Goal: Task Accomplishment & Management: Use online tool/utility

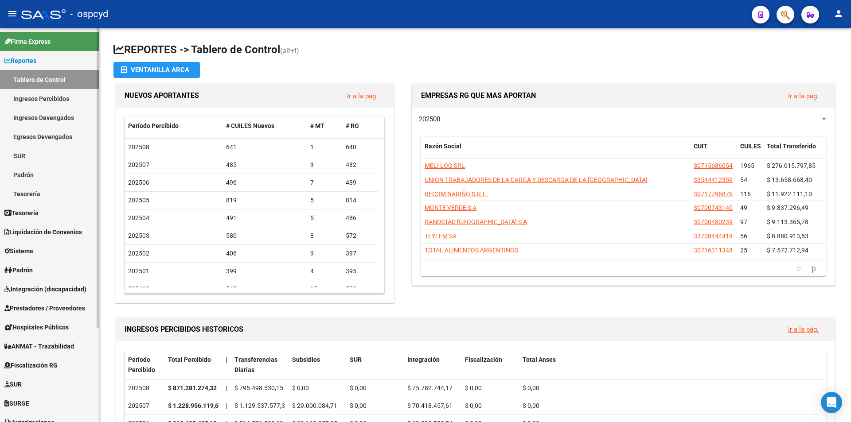
click at [36, 216] on span "Tesorería" at bounding box center [21, 213] width 34 height 10
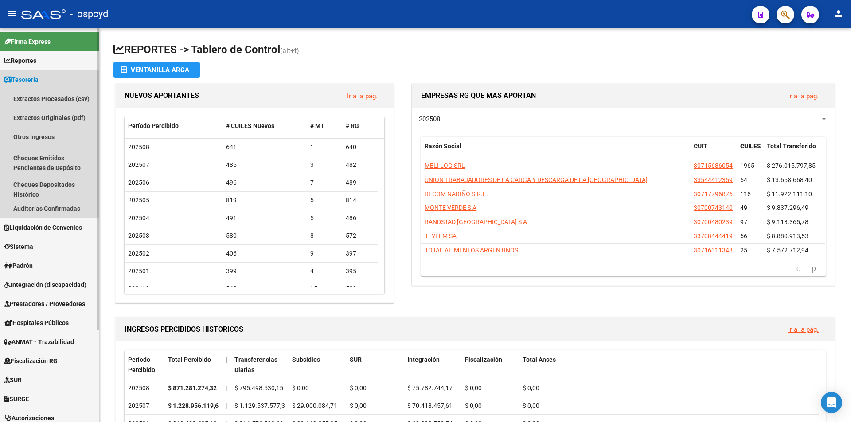
click at [35, 75] on span "Tesorería" at bounding box center [21, 80] width 34 height 10
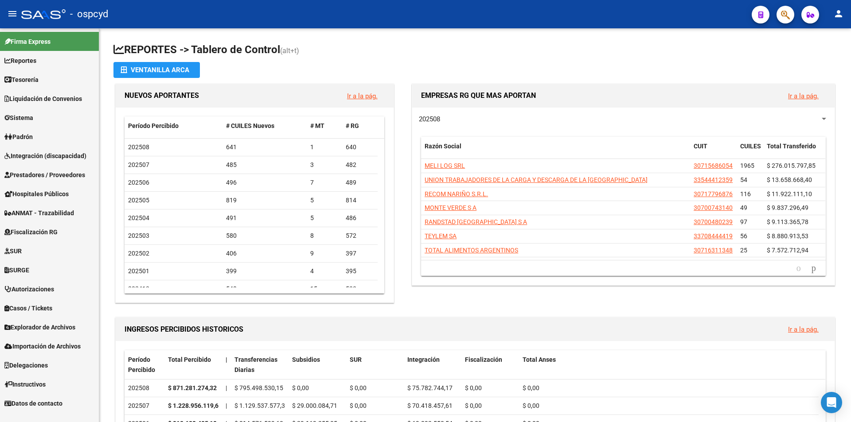
click at [33, 113] on span "Sistema" at bounding box center [18, 118] width 29 height 10
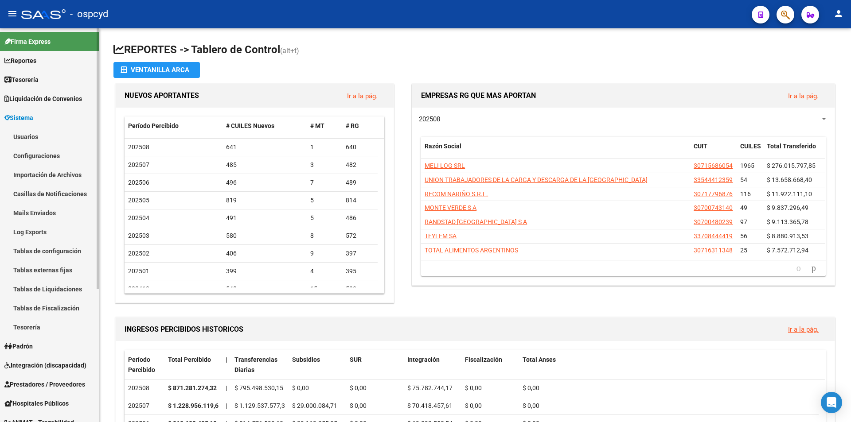
click at [31, 133] on link "Usuarios" at bounding box center [49, 136] width 99 height 19
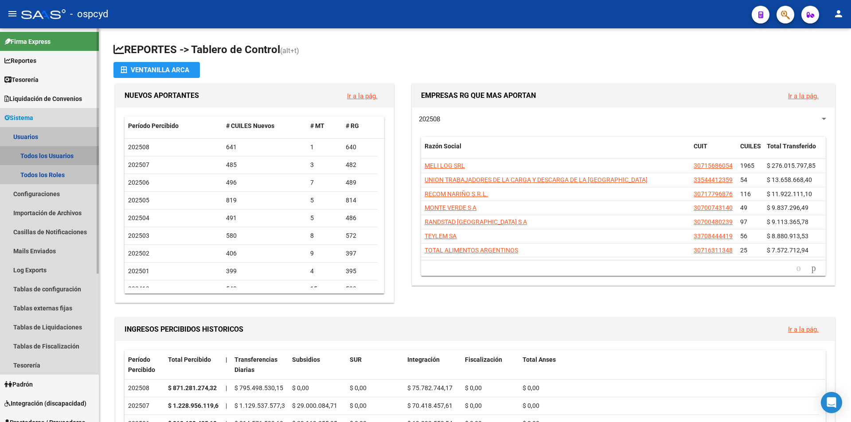
click at [39, 152] on link "Todos los Usuarios" at bounding box center [49, 155] width 99 height 19
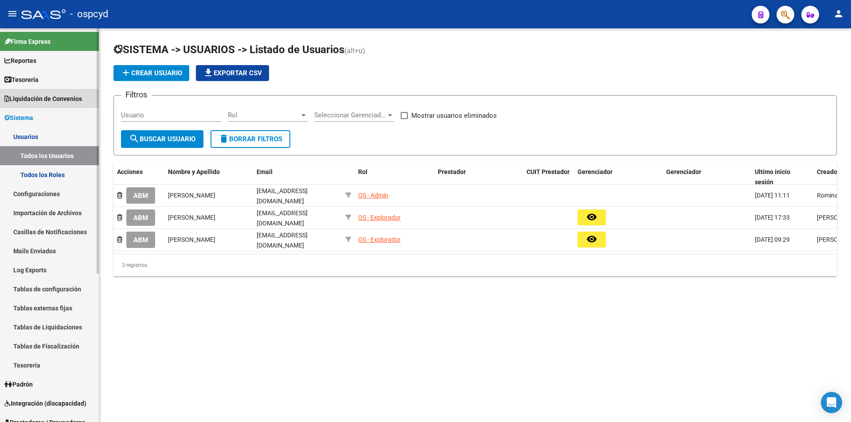
click at [39, 98] on span "Liquidación de Convenios" at bounding box center [43, 99] width 78 height 10
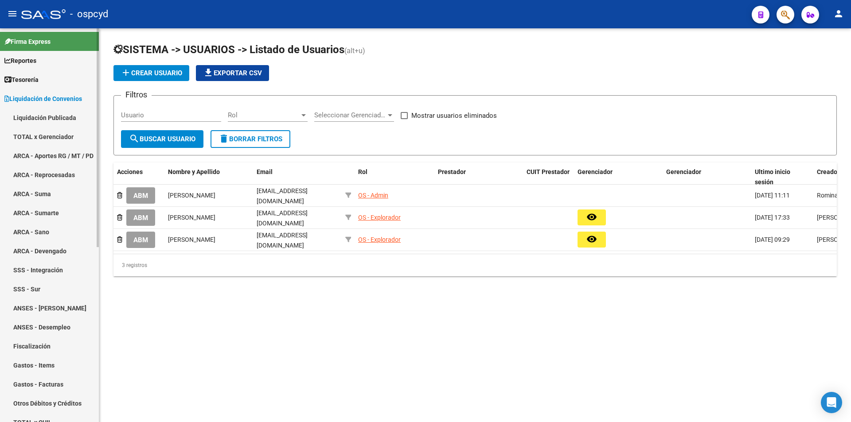
click at [42, 92] on link "Liquidación de Convenios" at bounding box center [49, 98] width 99 height 19
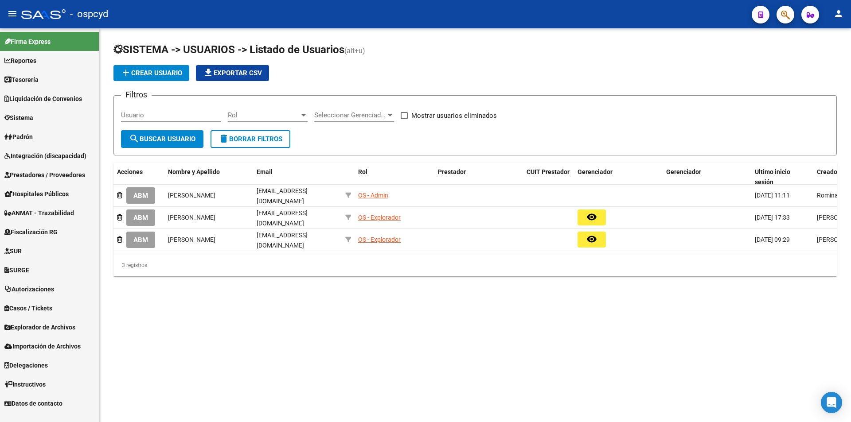
click at [40, 177] on span "Prestadores / Proveedores" at bounding box center [44, 175] width 81 height 10
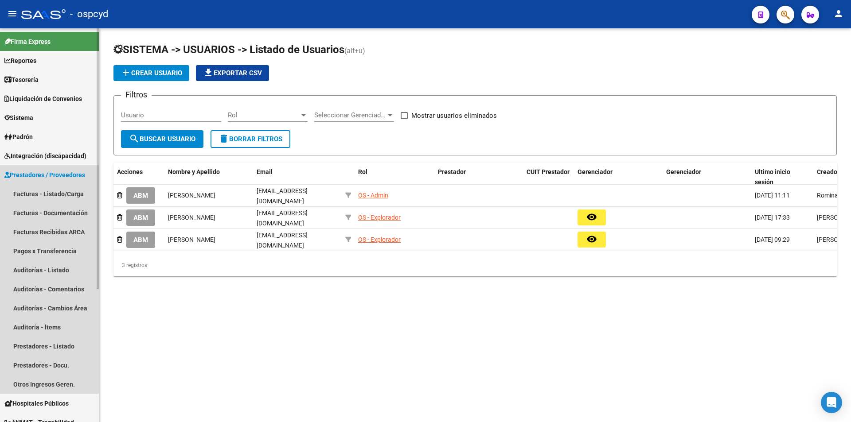
click at [38, 172] on span "Prestadores / Proveedores" at bounding box center [44, 175] width 81 height 10
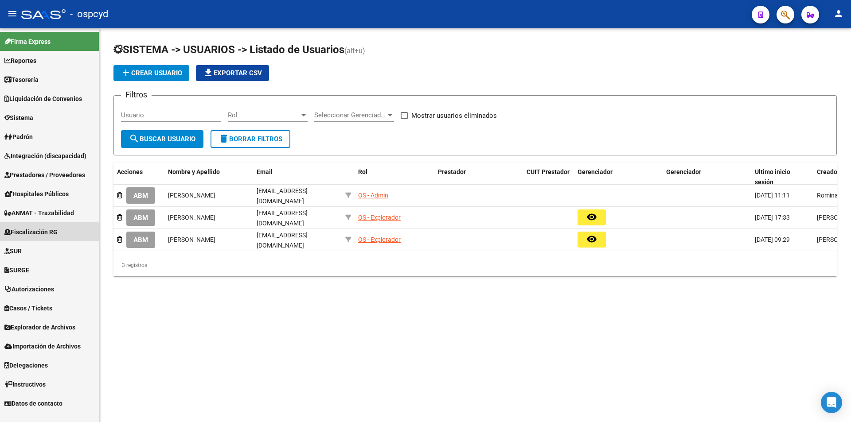
click at [39, 234] on span "Fiscalización RG" at bounding box center [30, 232] width 53 height 10
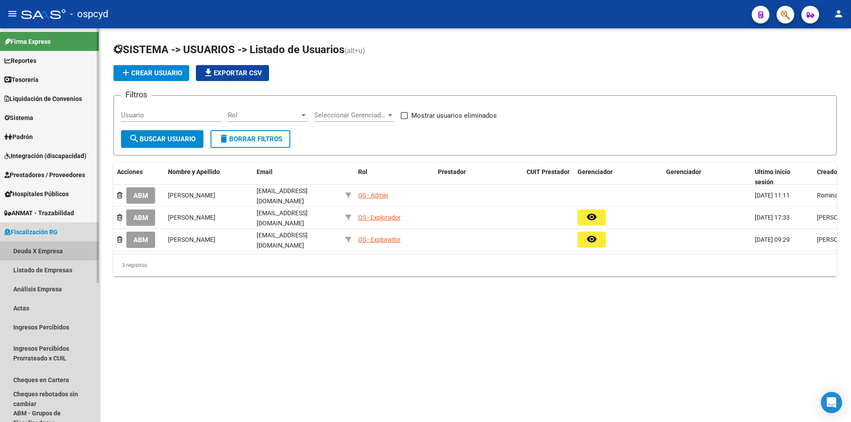
click at [39, 248] on link "Deuda X Empresa" at bounding box center [49, 251] width 99 height 19
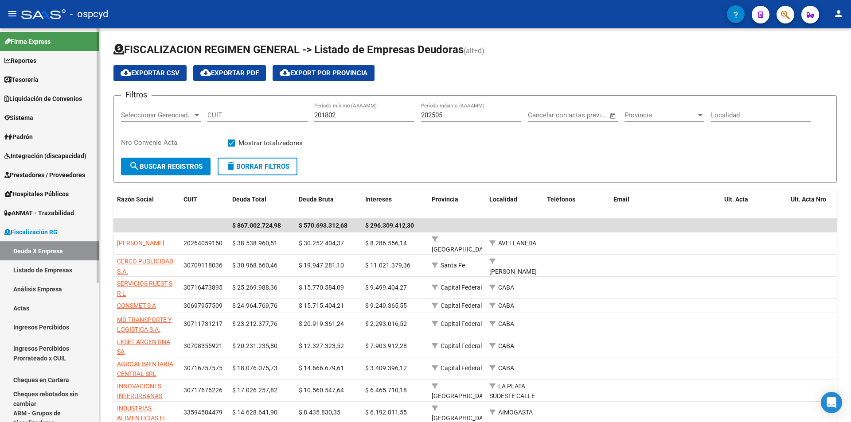
click at [42, 267] on link "Listado de Empresas" at bounding box center [49, 270] width 99 height 19
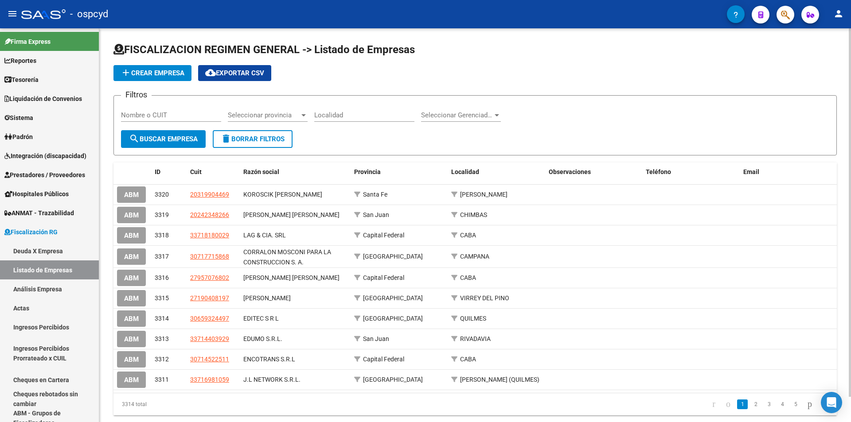
click at [148, 109] on div "Nombre o CUIT" at bounding box center [171, 112] width 100 height 19
click at [151, 116] on input "Nombre o CUIT" at bounding box center [171, 115] width 100 height 8
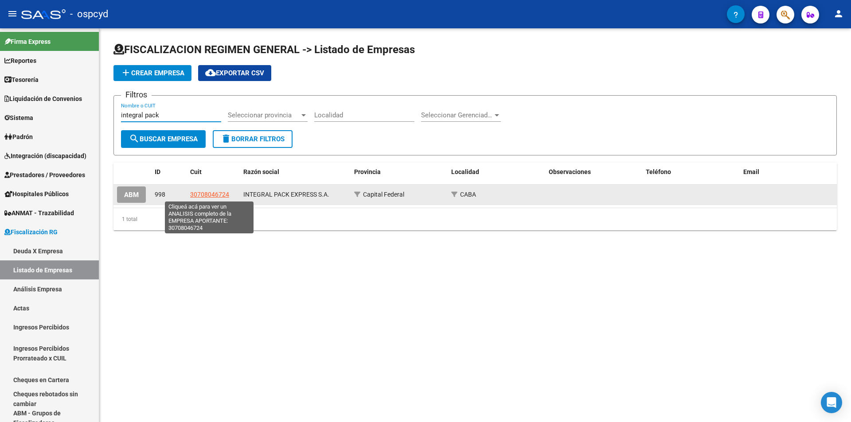
type input "integral pack"
click at [209, 192] on span "30708046724" at bounding box center [209, 194] width 39 height 7
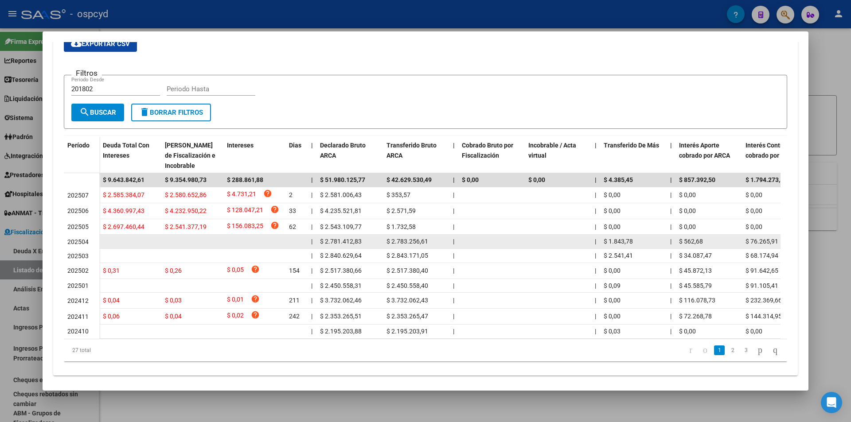
scroll to position [175, 0]
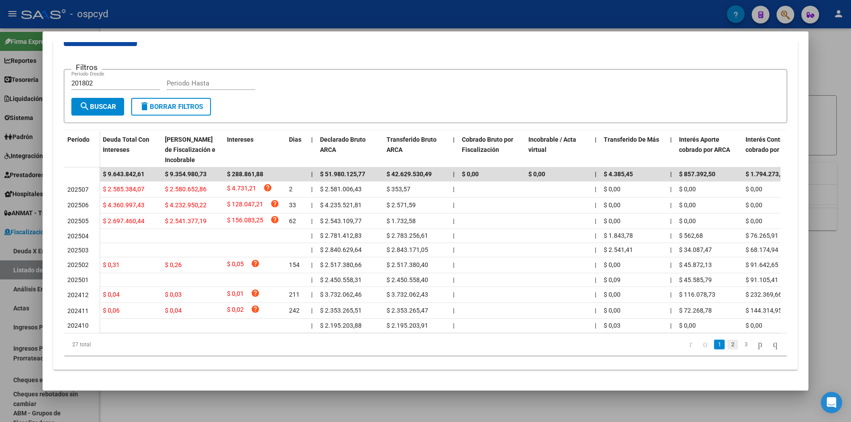
click at [727, 344] on link "2" at bounding box center [732, 345] width 11 height 10
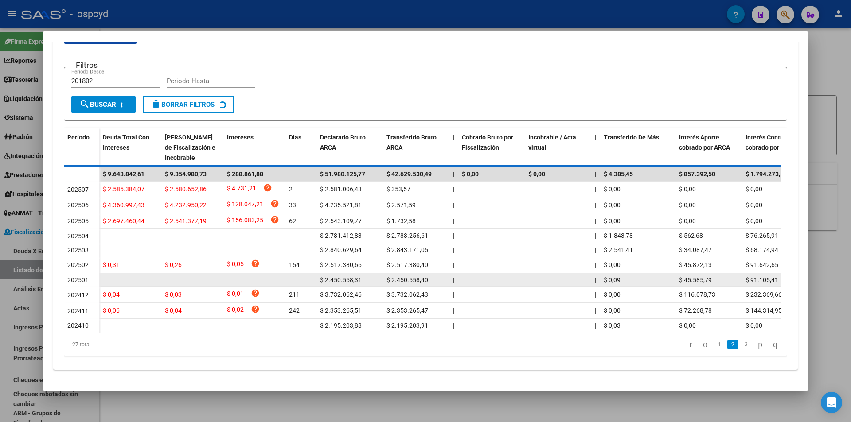
scroll to position [171, 0]
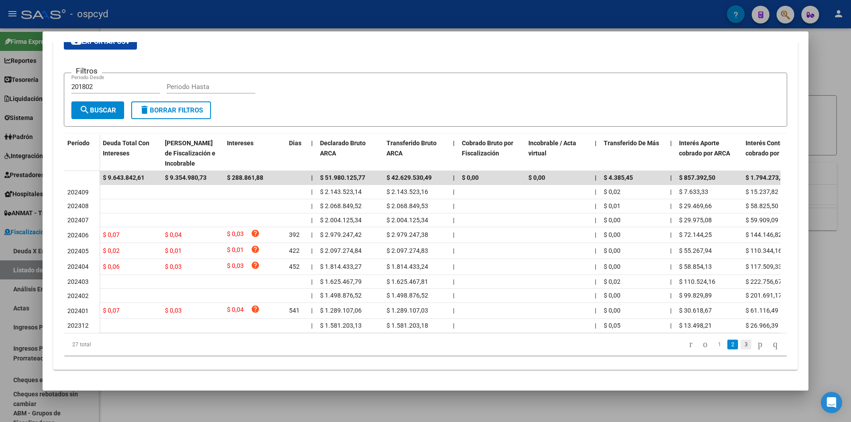
click at [741, 345] on link "3" at bounding box center [746, 345] width 11 height 10
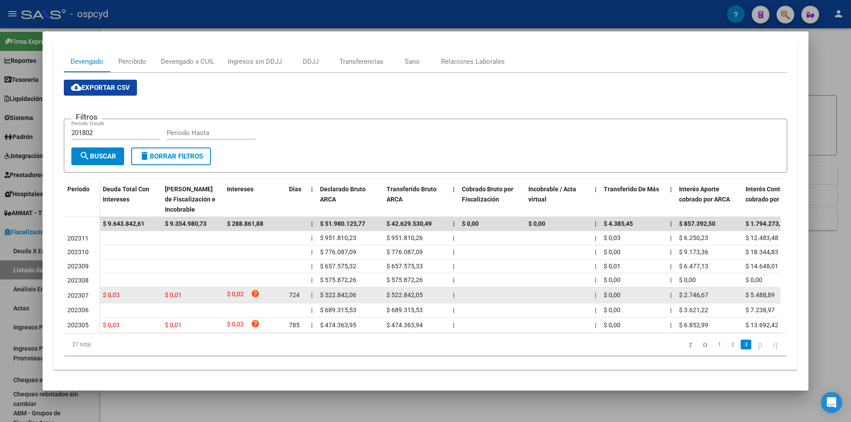
scroll to position [124, 0]
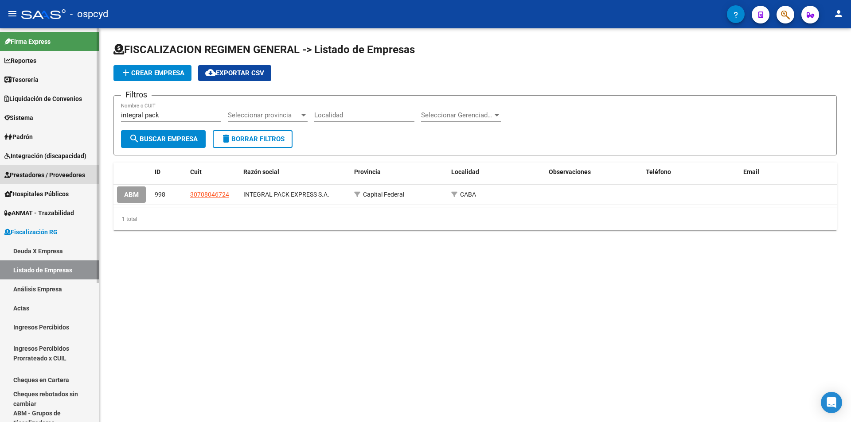
click at [39, 174] on span "Prestadores / Proveedores" at bounding box center [44, 175] width 81 height 10
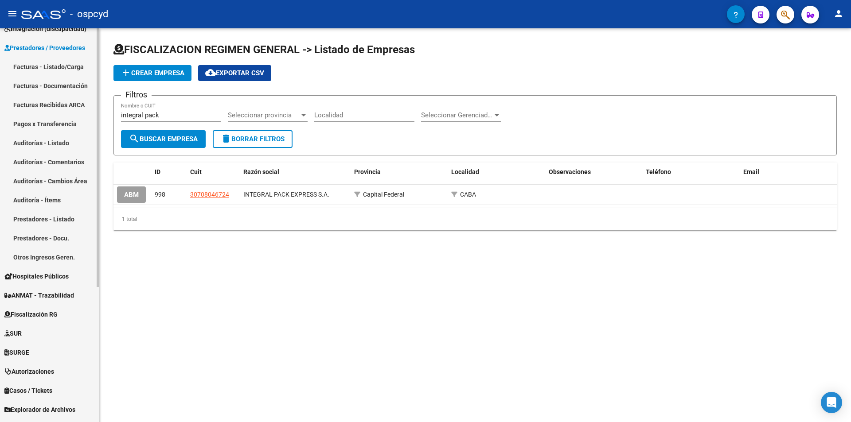
scroll to position [133, 0]
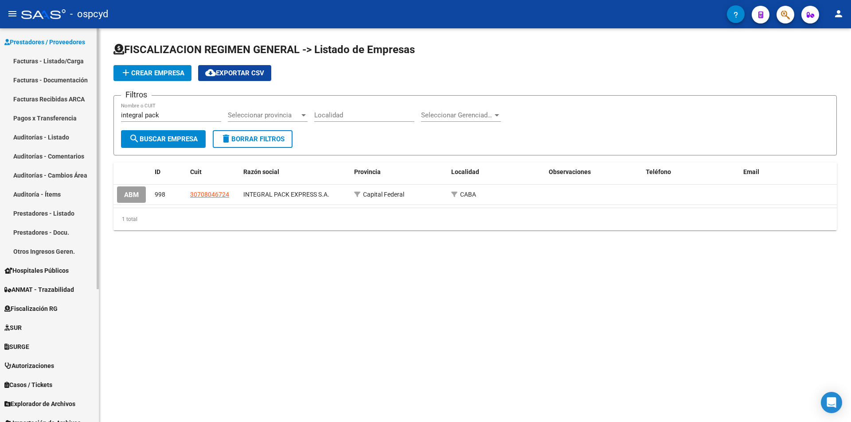
click at [37, 249] on link "Otros Ingresos Geren." at bounding box center [49, 251] width 99 height 19
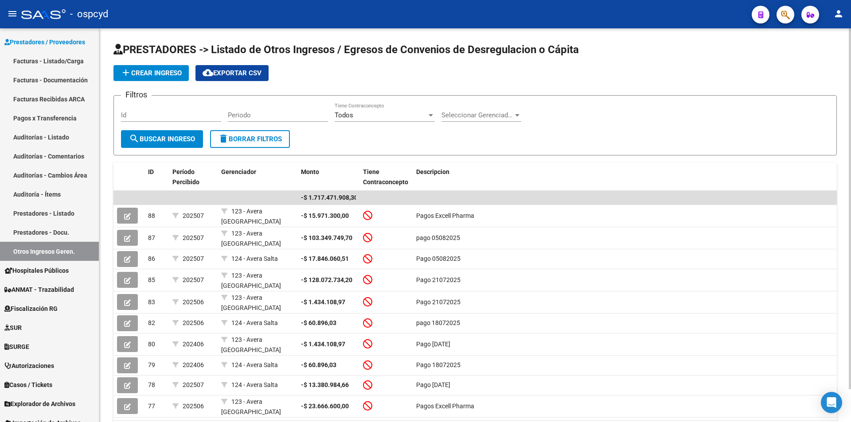
click at [166, 74] on span "add Crear Ingreso" at bounding box center [151, 73] width 61 height 8
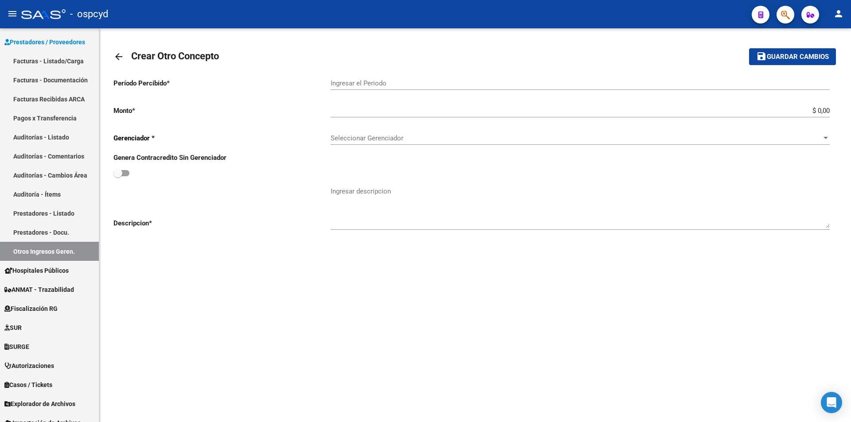
click at [370, 79] on input "Ingresar el Periodo" at bounding box center [580, 83] width 499 height 8
type input "202508"
click at [359, 109] on input "$ 0,00" at bounding box center [580, 111] width 499 height 8
type input "-$ 13.785.233,45"
click at [345, 136] on span "Seleccionar Gerenciador" at bounding box center [576, 138] width 491 height 8
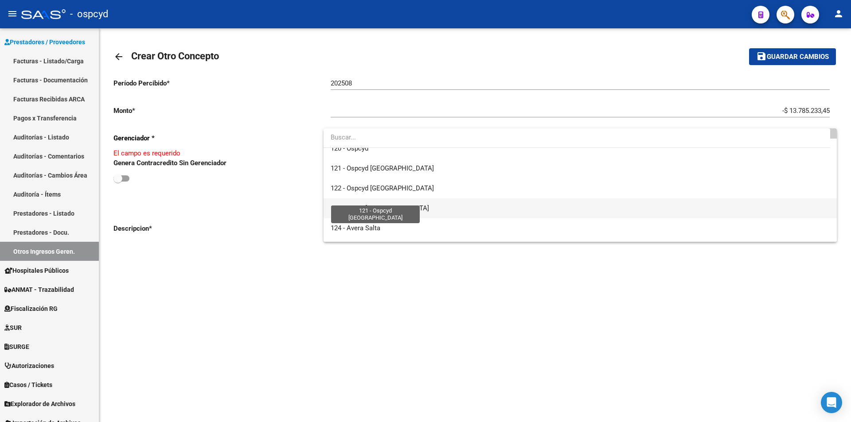
scroll to position [44, 0]
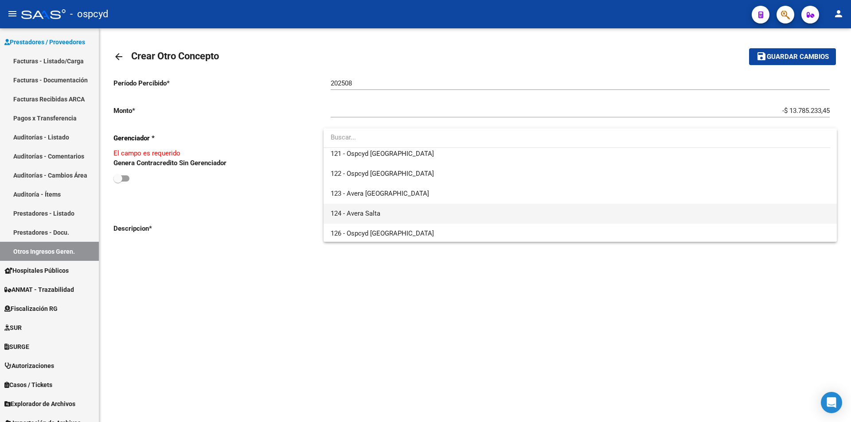
click at [395, 212] on span "124 - Avera Salta" at bounding box center [580, 214] width 499 height 20
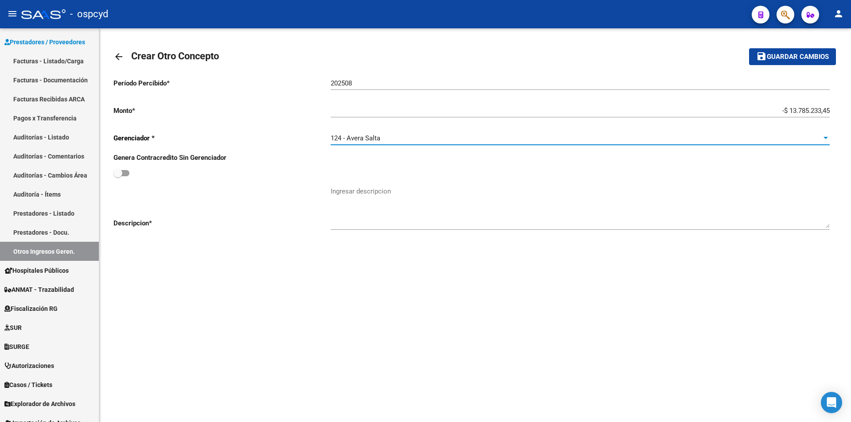
click at [383, 192] on textarea "Ingresar descripcion" at bounding box center [580, 208] width 499 height 42
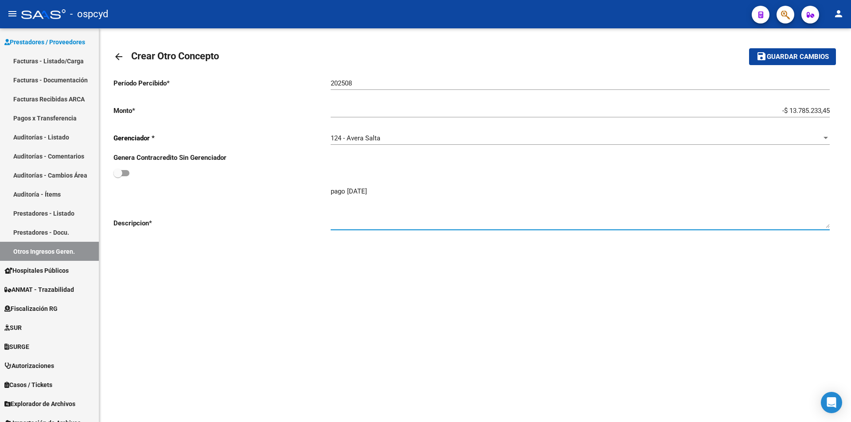
type textarea "pago [DATE]"
click at [827, 55] on span "Guardar cambios" at bounding box center [798, 57] width 62 height 8
